Goal: Task Accomplishment & Management: Use online tool/utility

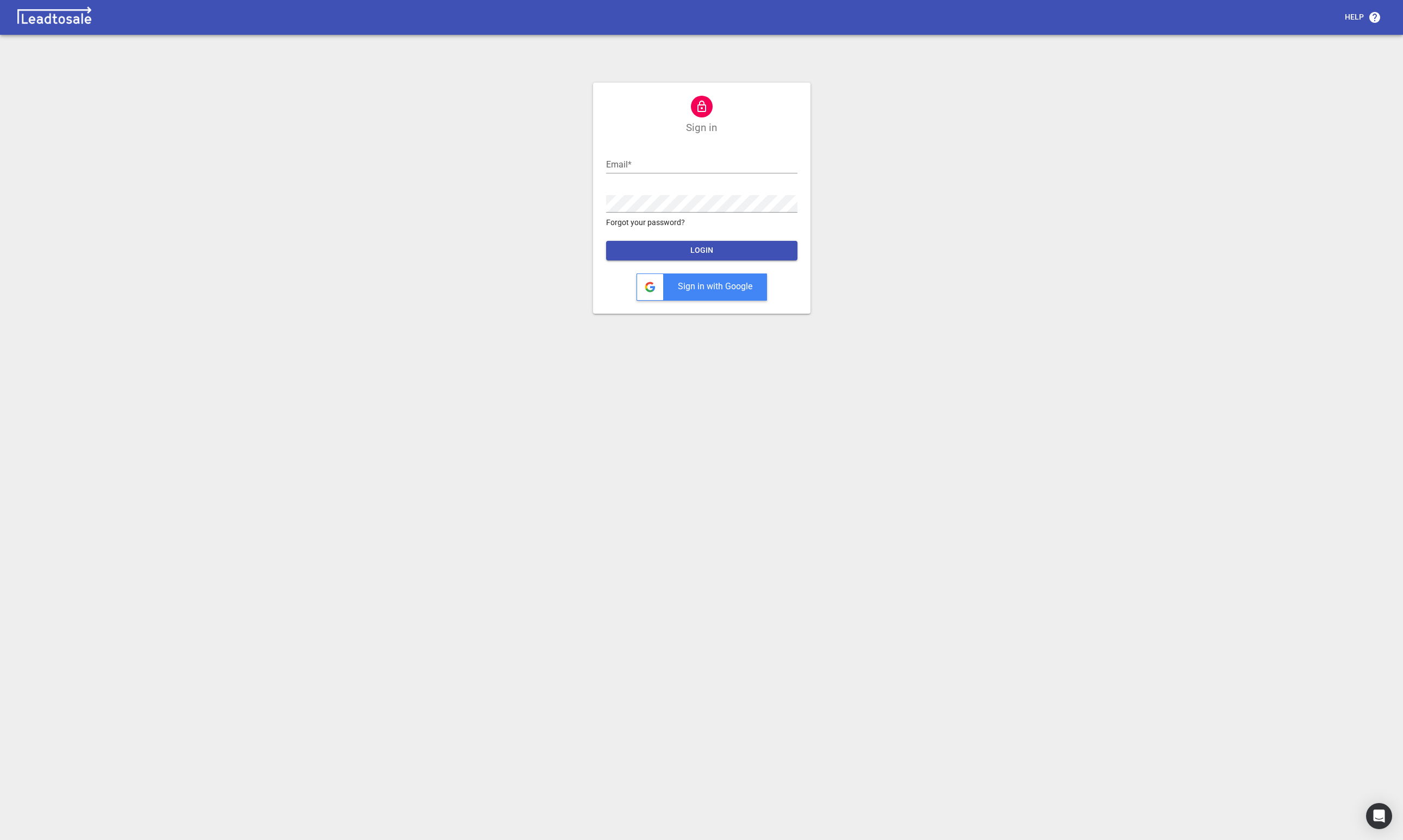
type input "david@resonanceconsulting.co.nz"
click at [738, 244] on button "LOGIN" at bounding box center [702, 250] width 191 height 20
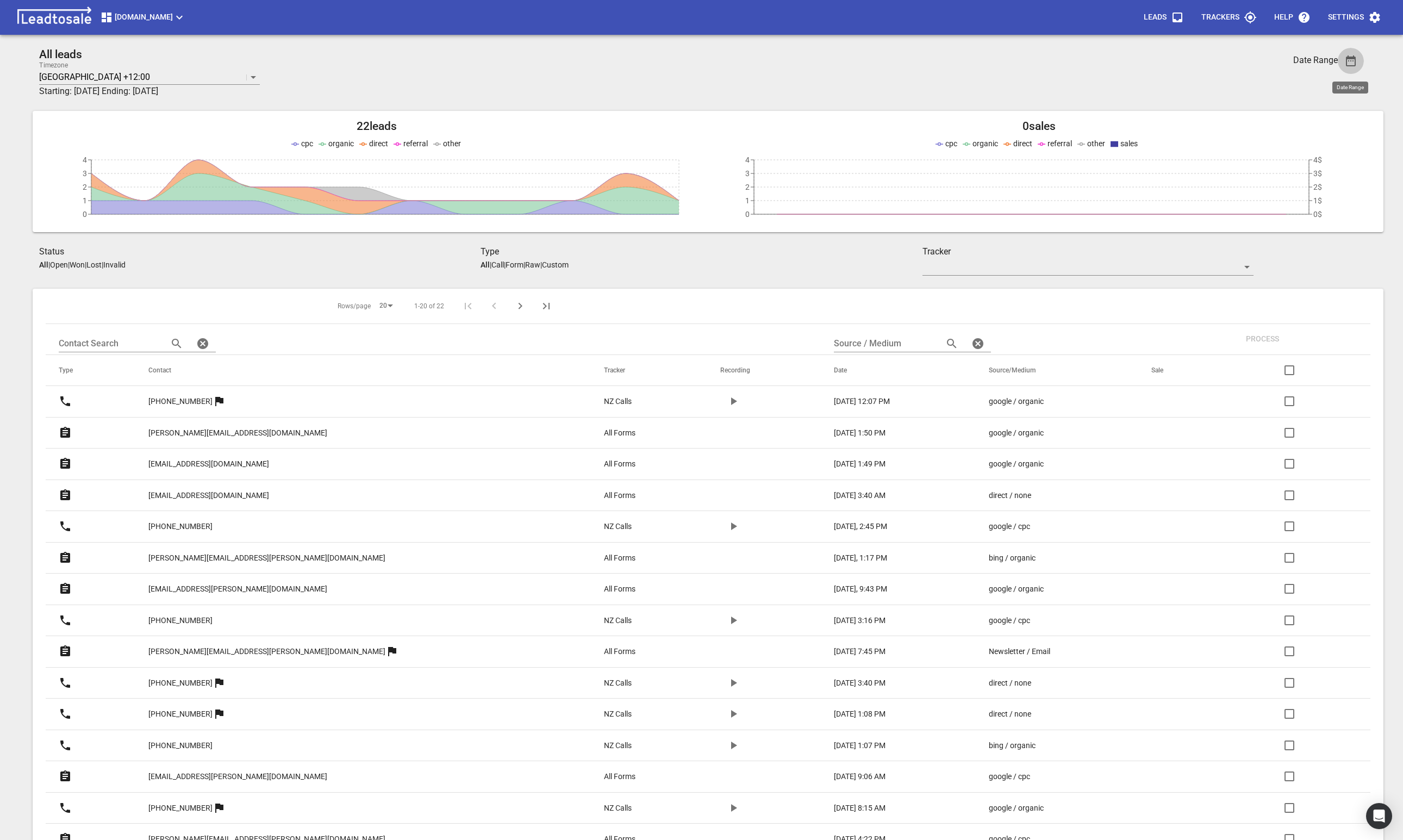
click at [1348, 63] on icon "button" at bounding box center [1351, 61] width 13 height 13
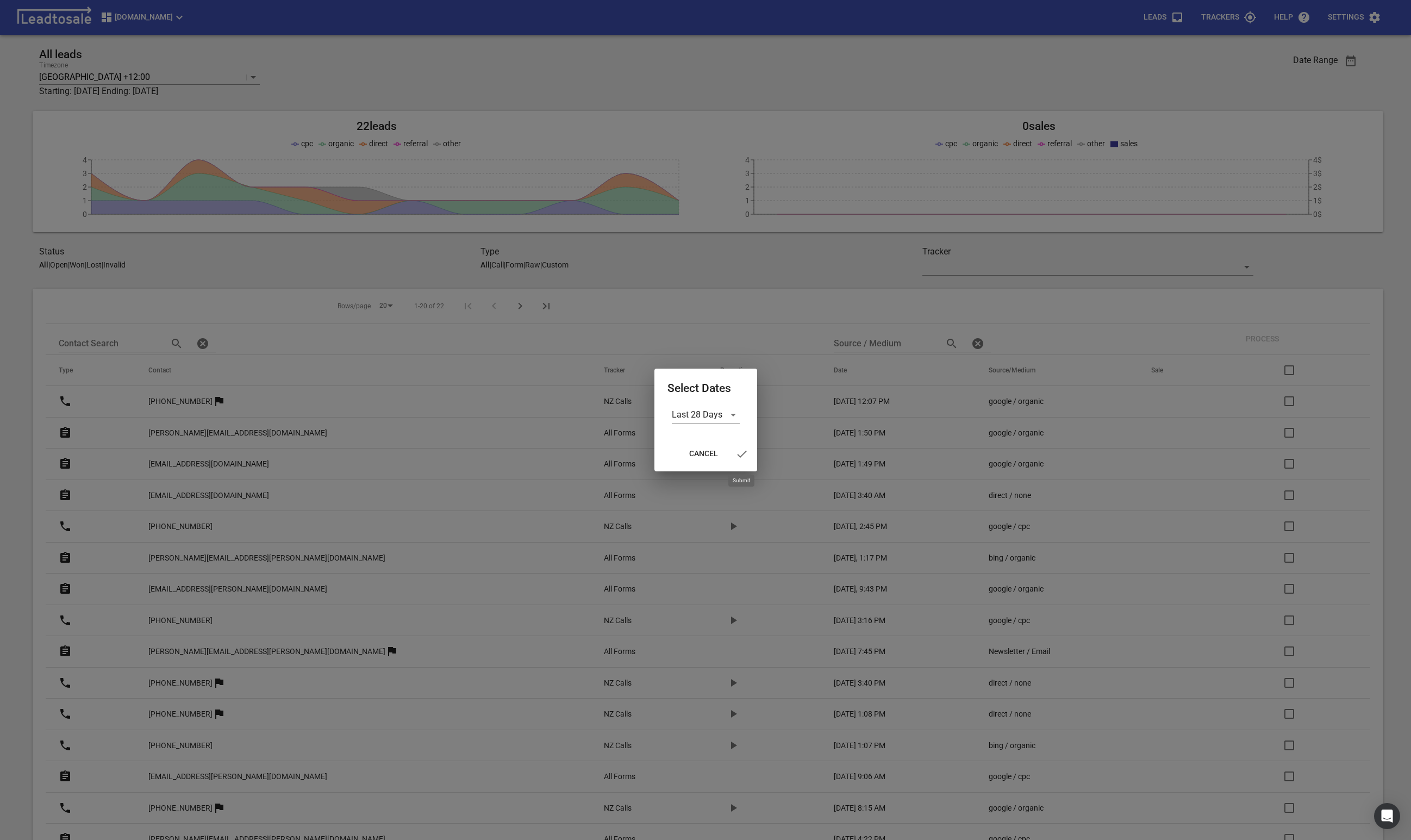
click at [745, 455] on icon "button" at bounding box center [742, 454] width 13 height 13
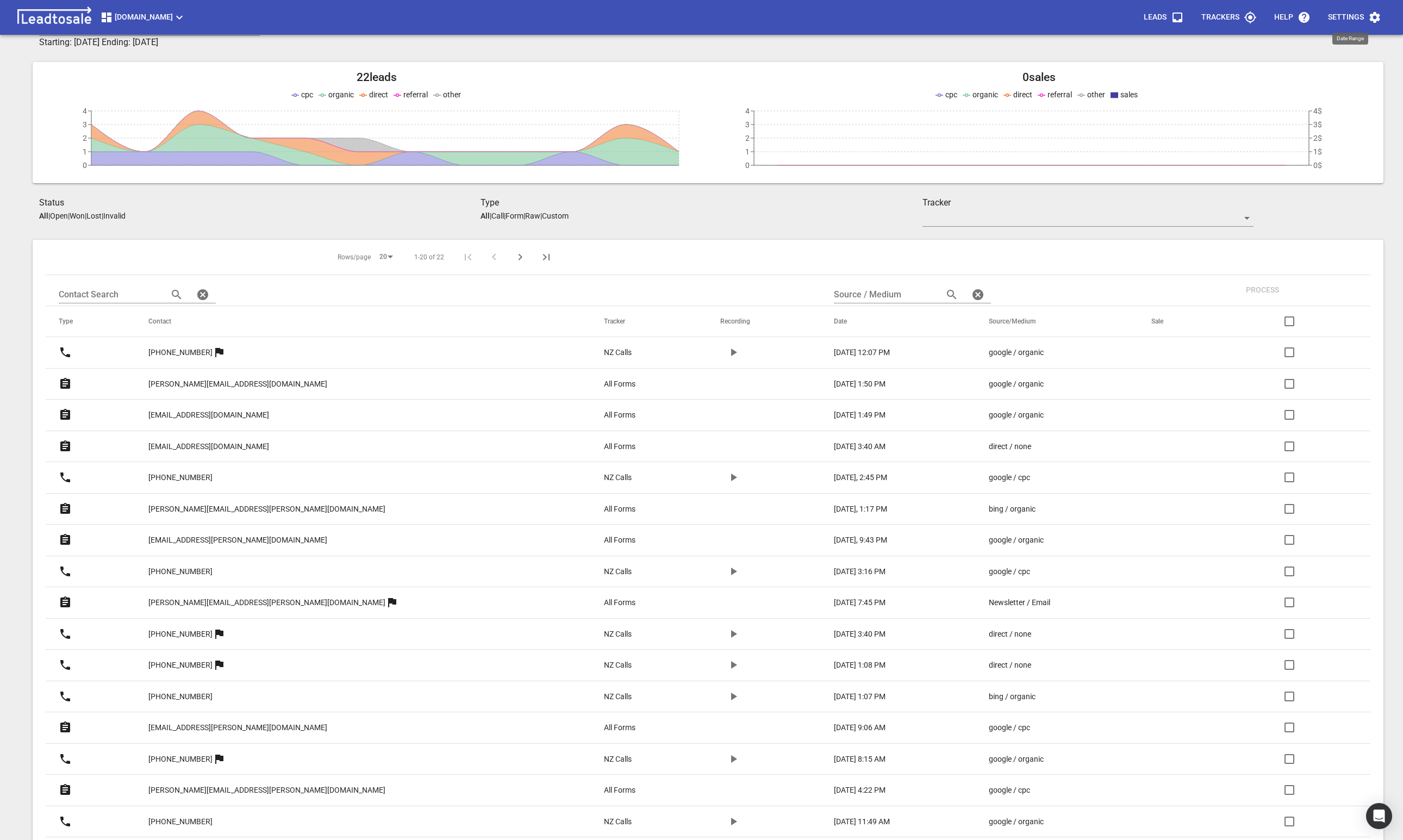
scroll to position [56, 0]
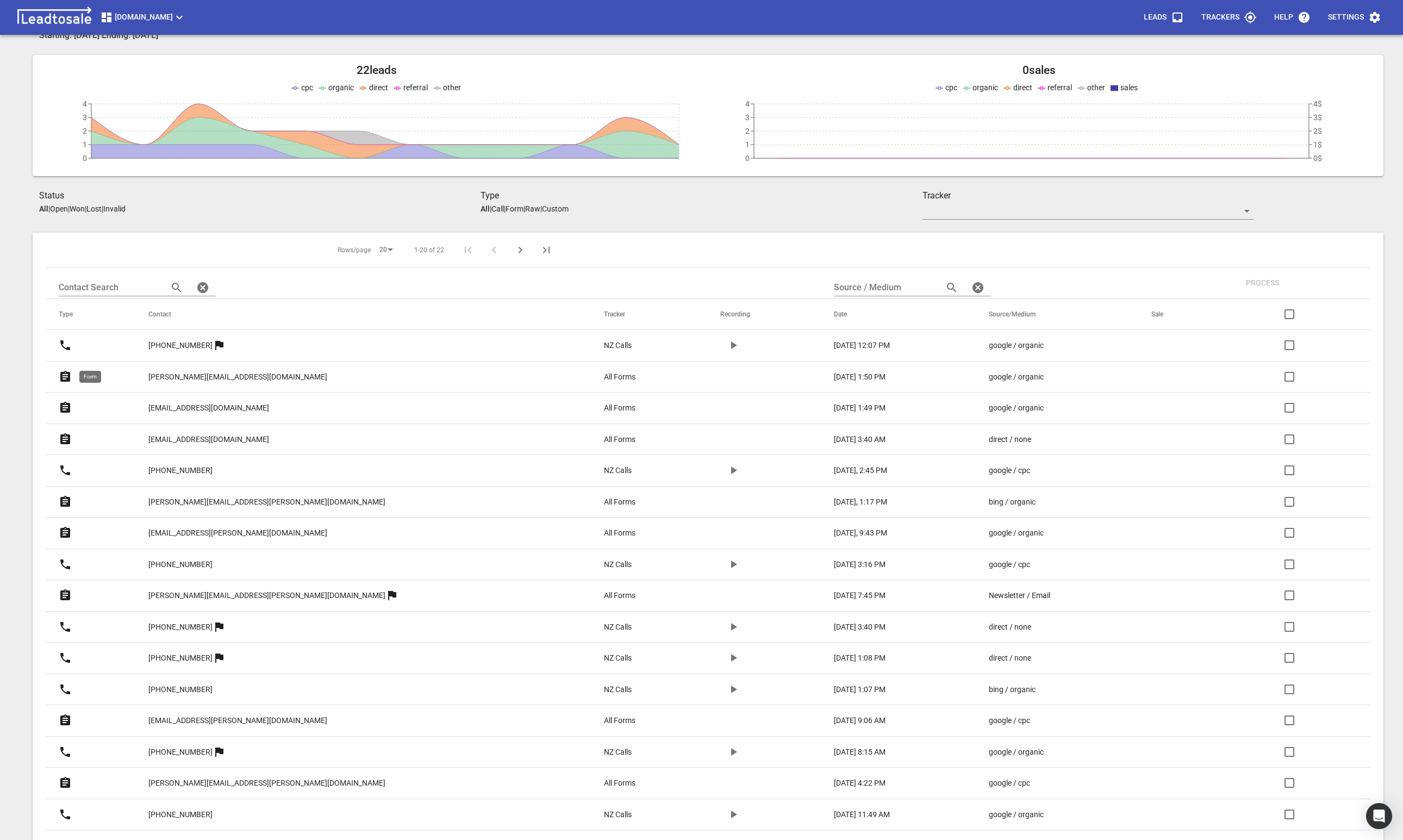
click at [64, 377] on icon at bounding box center [65, 376] width 9 height 11
click at [67, 411] on icon at bounding box center [65, 406] width 9 height 11
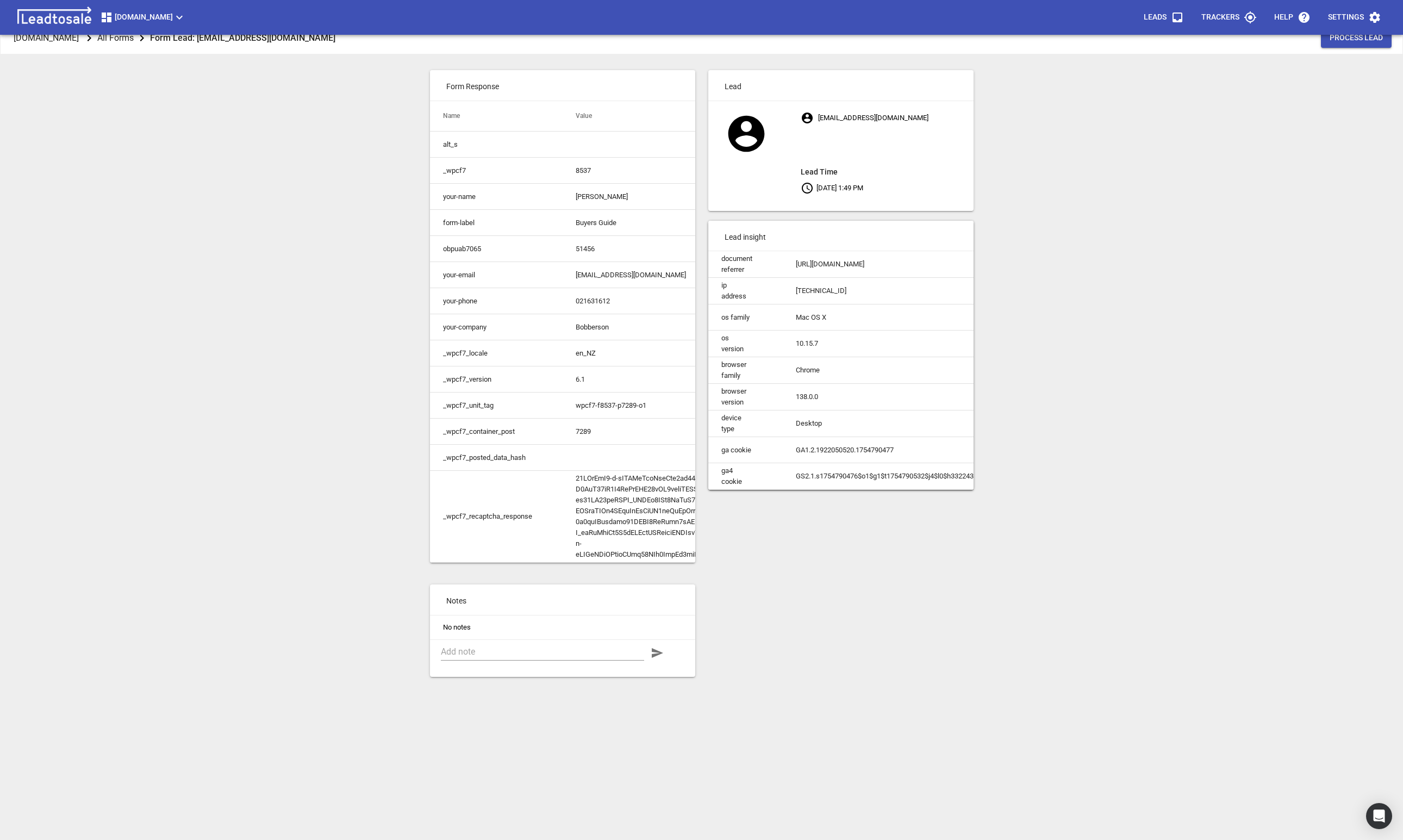
scroll to position [7, 0]
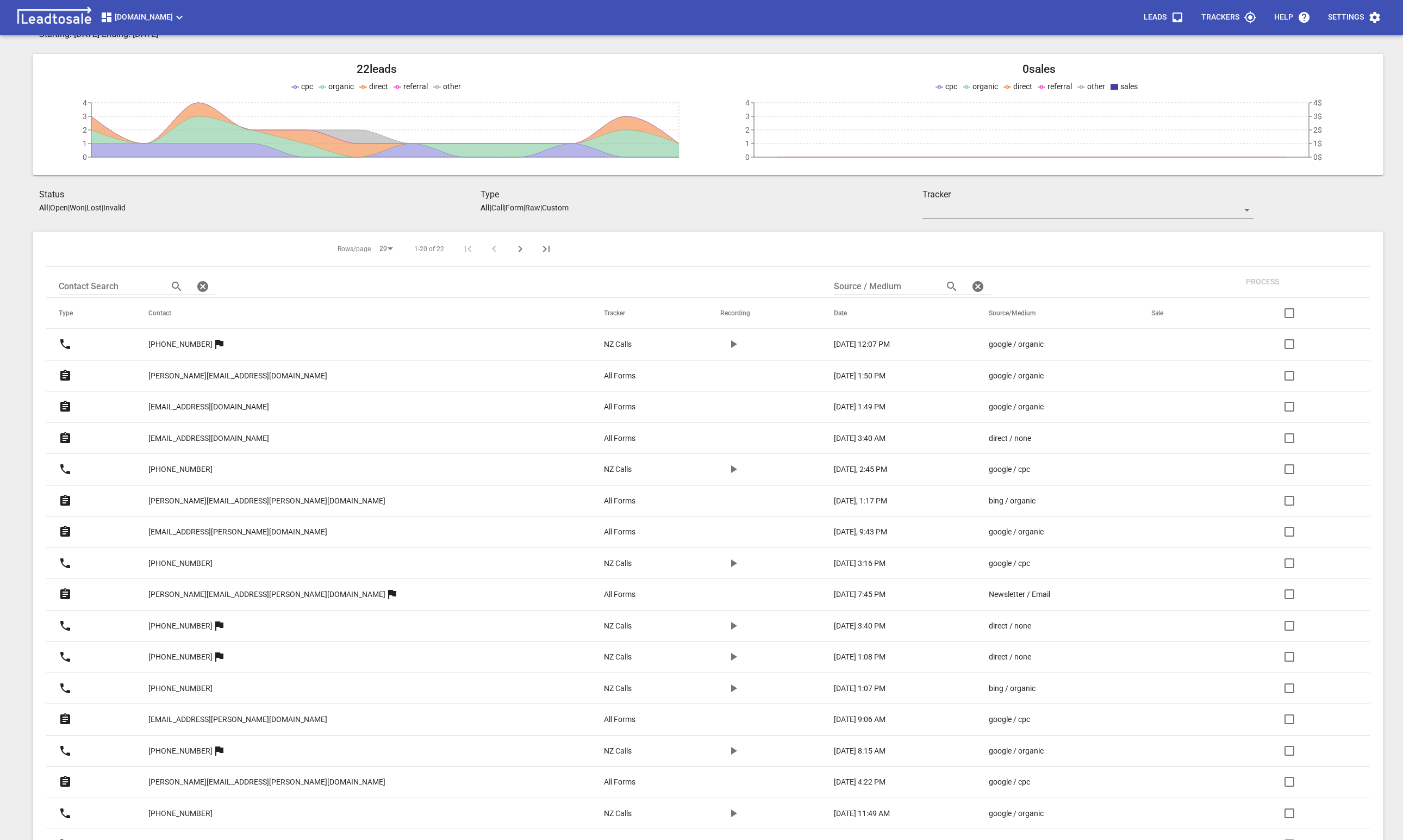
scroll to position [56, 0]
click at [65, 437] on icon at bounding box center [65, 439] width 9 height 11
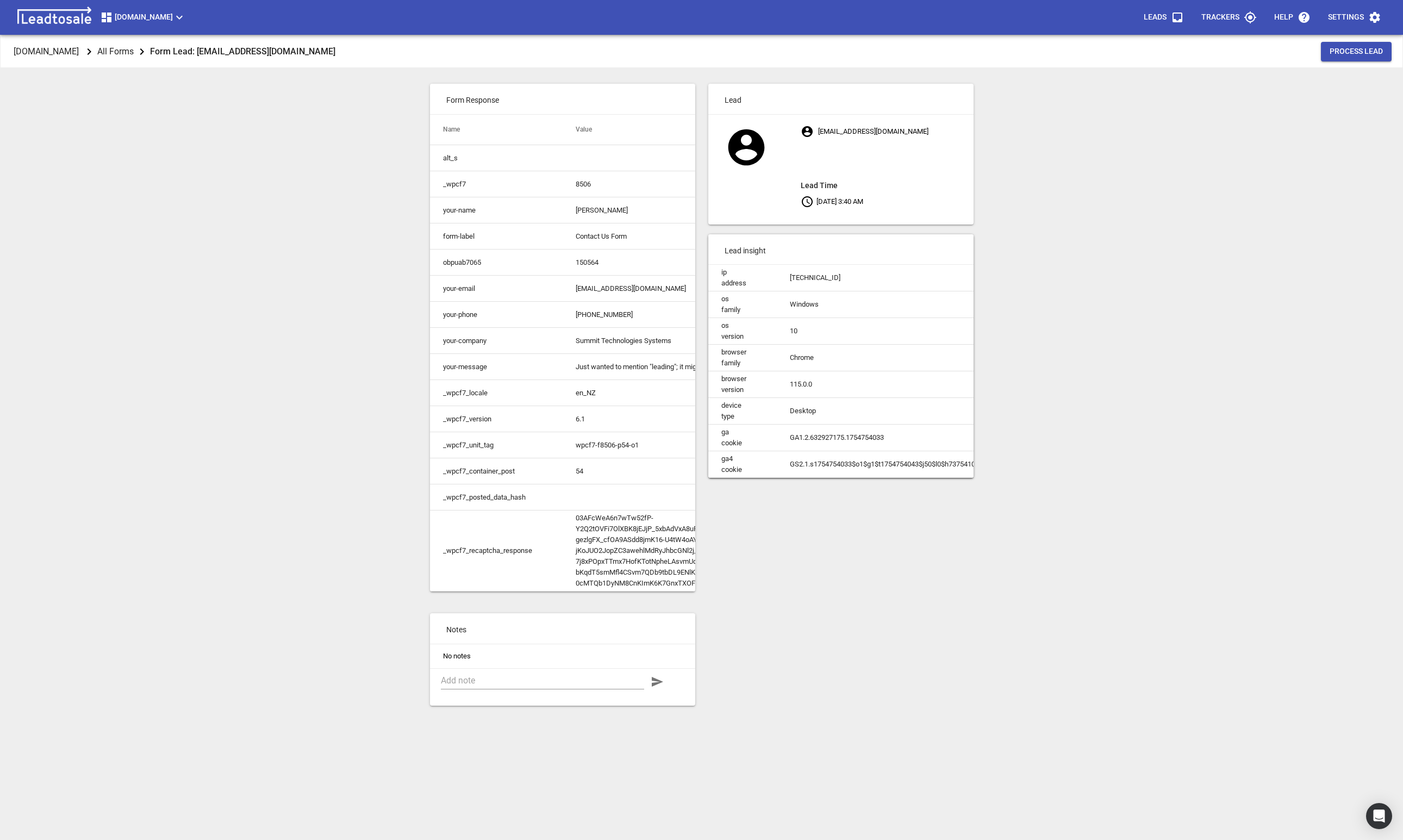
click at [134, 53] on p "All Forms" at bounding box center [115, 51] width 36 height 12
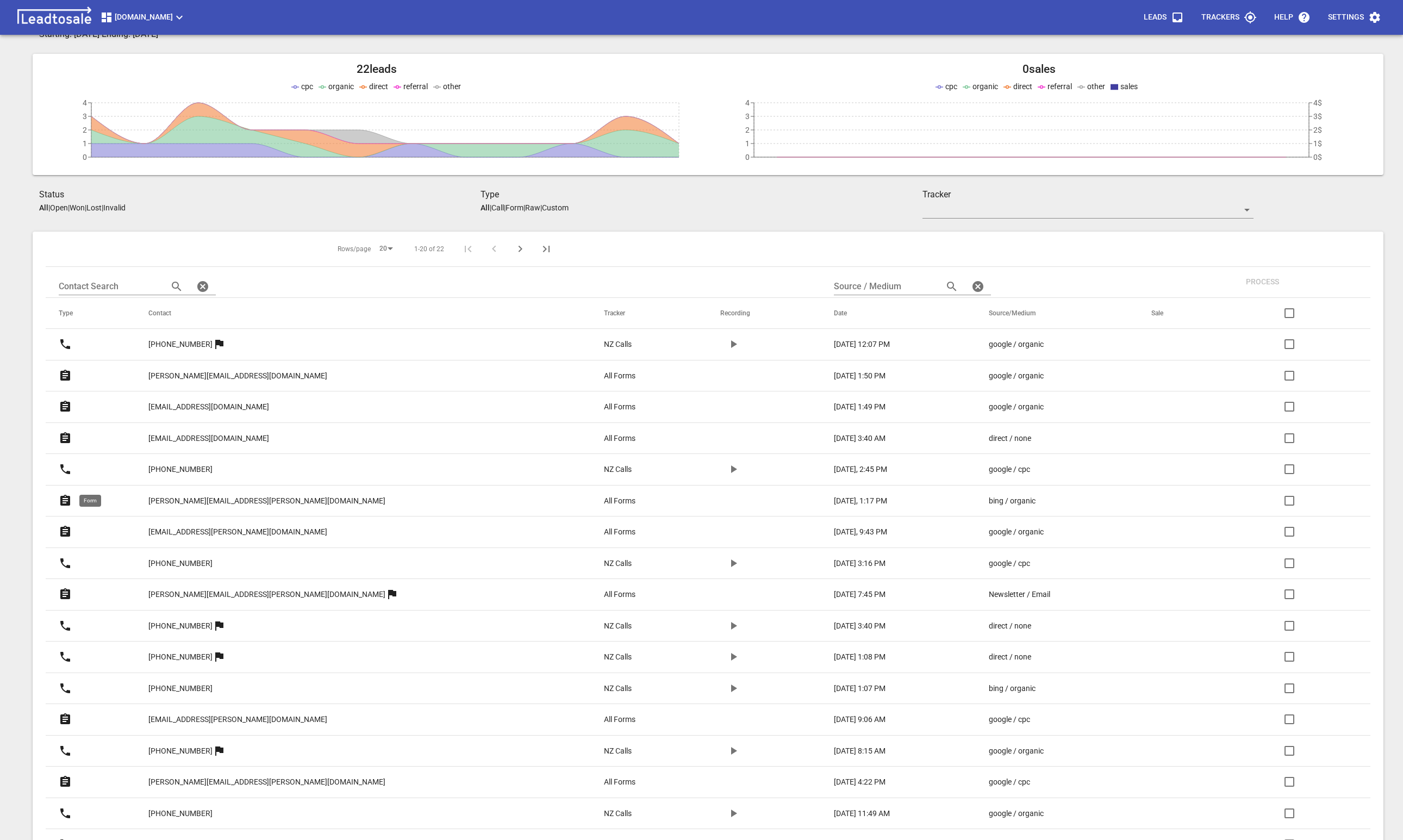
scroll to position [56, 0]
click at [64, 501] on icon at bounding box center [65, 501] width 13 height 13
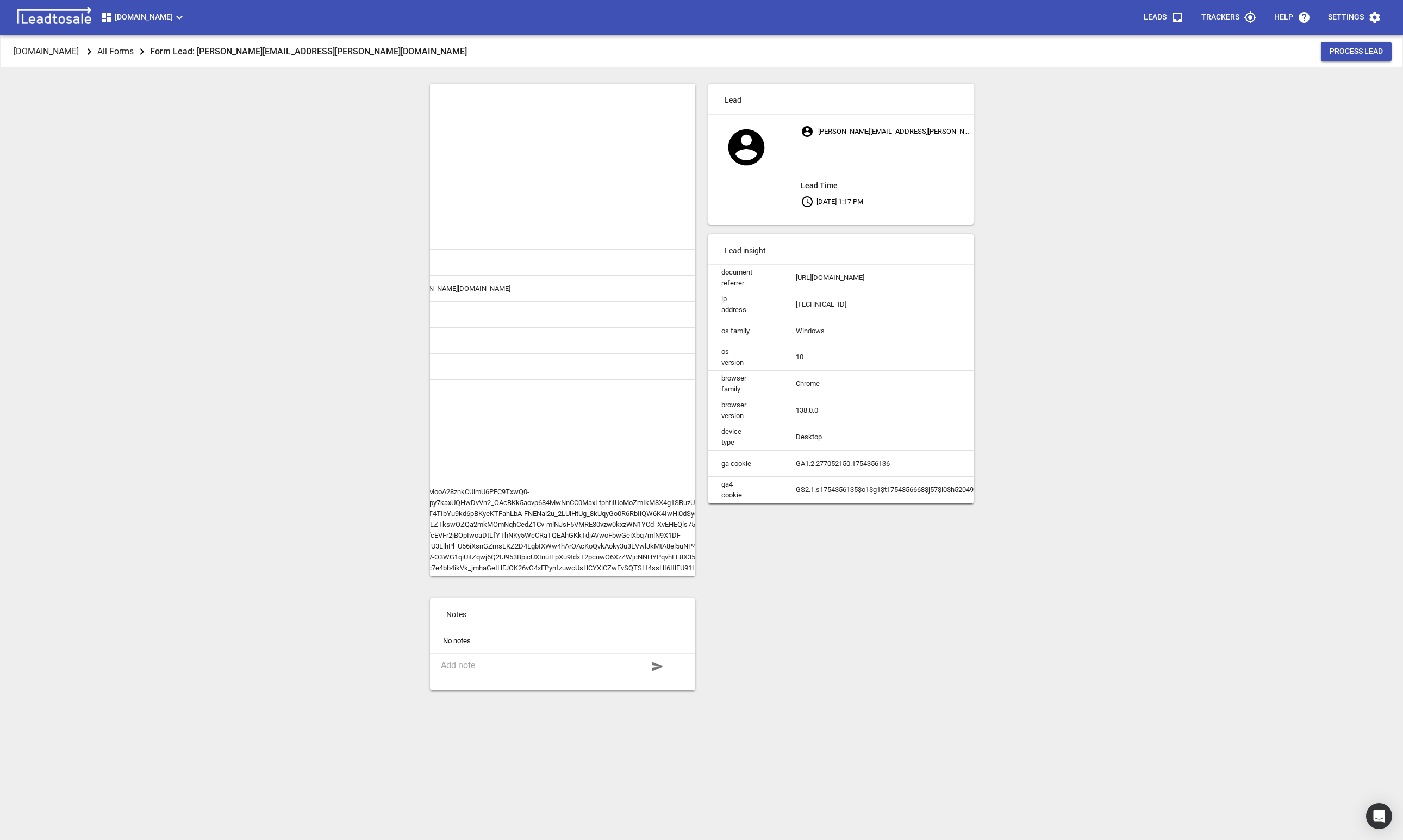
scroll to position [0, 323]
drag, startPoint x: 685, startPoint y: 601, endPoint x: 393, endPoint y: 584, distance: 292.5
click at [393, 584] on div "guardianangelsafety.co All Forms Form Lead: jody.symons@npdc.govt.nz Process Le…" at bounding box center [702, 455] width 1394 height 840
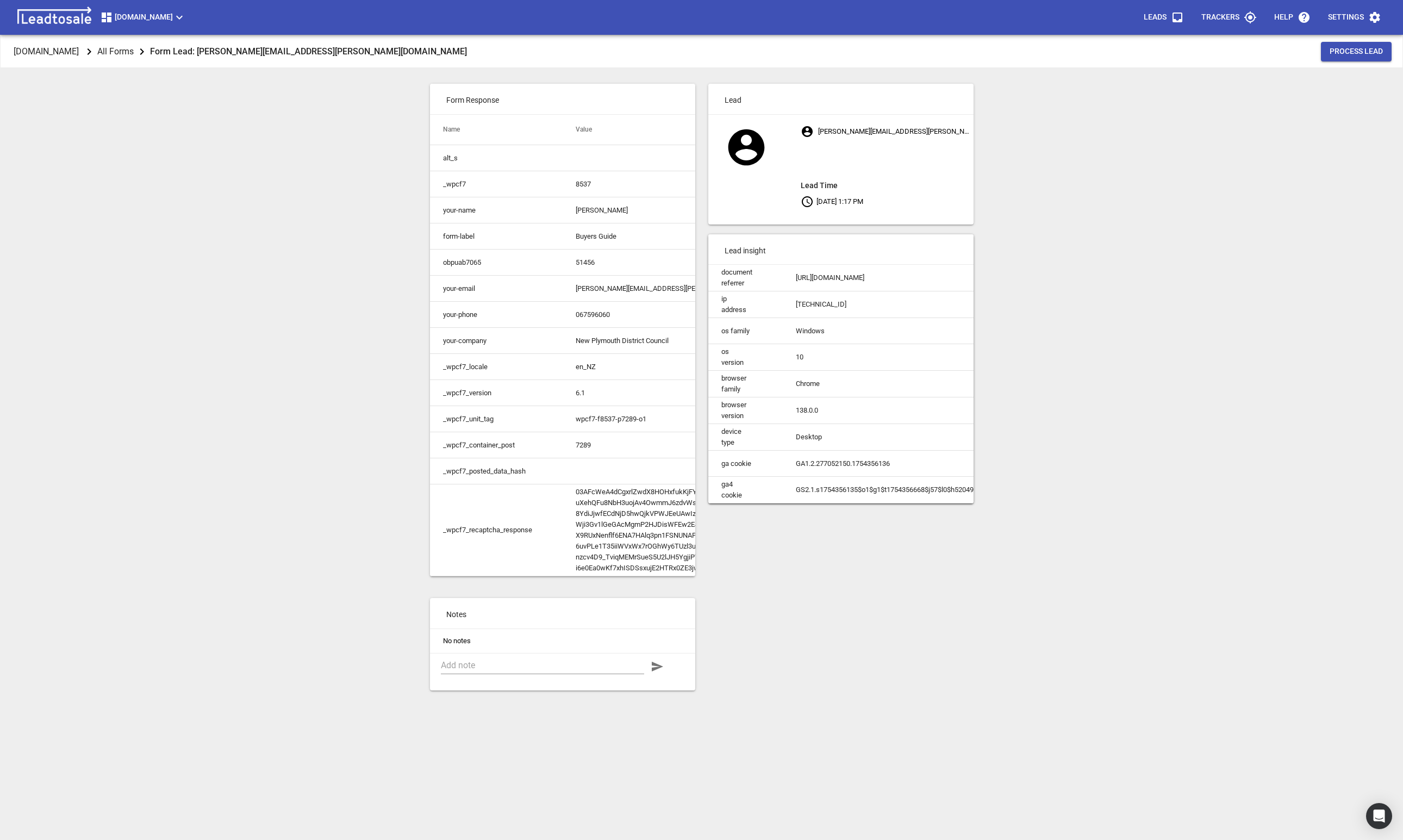
click at [791, 597] on div "Lead jody.symons@npdc.govt.nz Lead Time Aug 5, 2025 1:17 PM Lead insight docume…" at bounding box center [840, 387] width 278 height 620
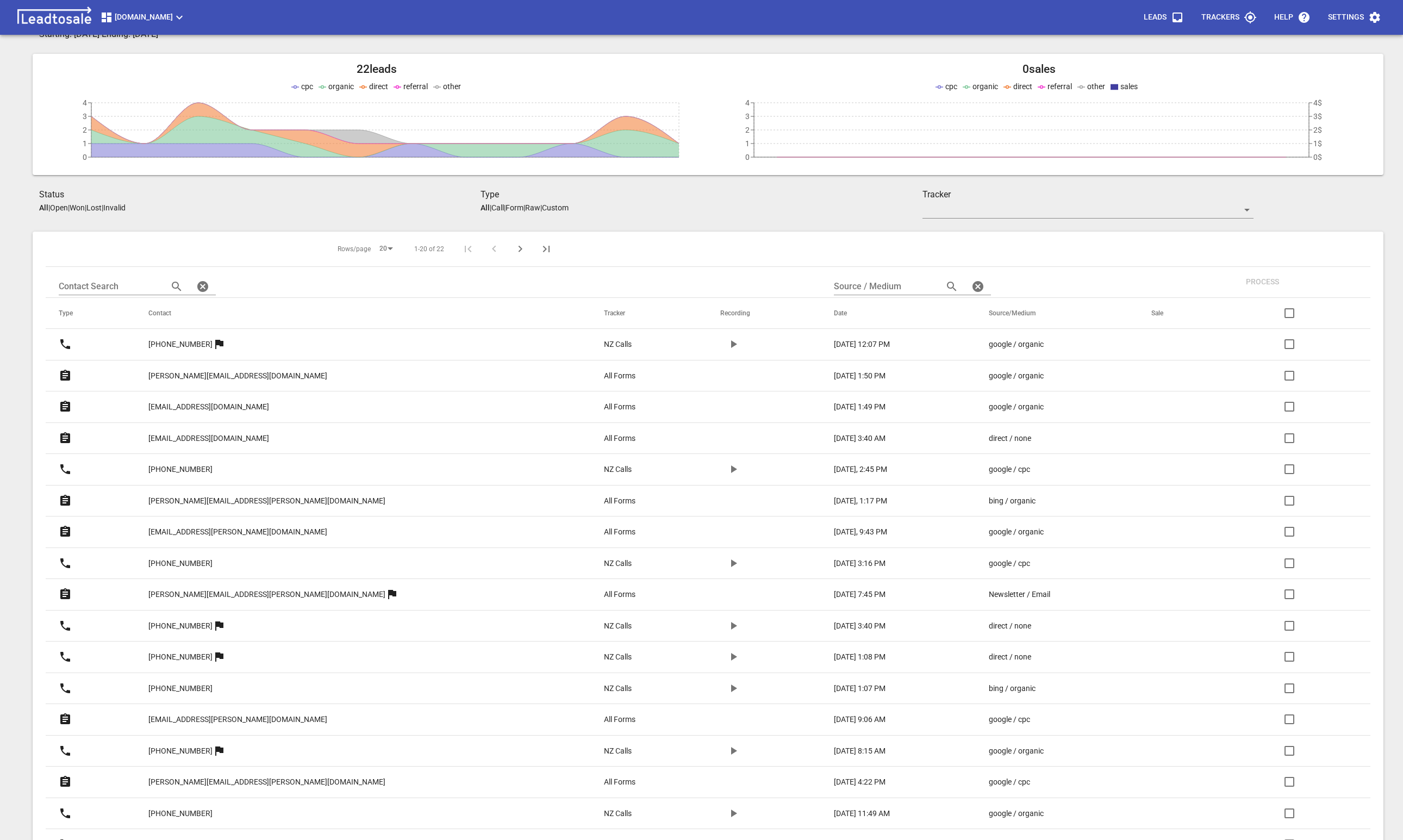
scroll to position [56, 0]
click at [67, 532] on icon at bounding box center [65, 533] width 13 height 13
